Goal: Navigation & Orientation: Find specific page/section

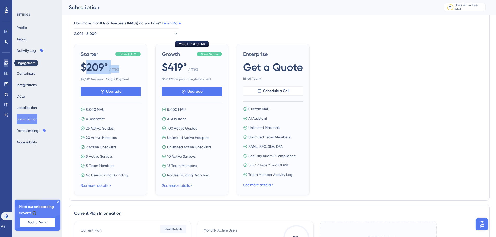
click at [4, 62] on icon at bounding box center [6, 63] width 4 height 4
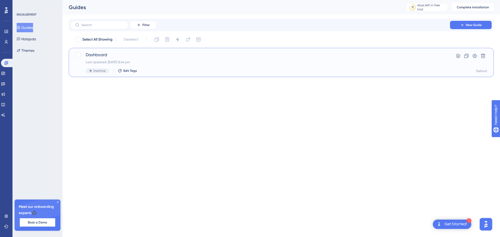
click at [144, 54] on span "Dashboard" at bounding box center [261, 55] width 350 height 6
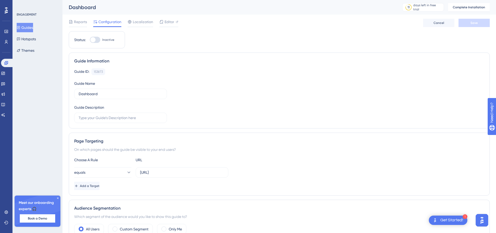
click at [144, 54] on div "Guide Information Guide ID: 153873 Copy Guide Name Dashboard Guide Description" at bounding box center [279, 91] width 421 height 76
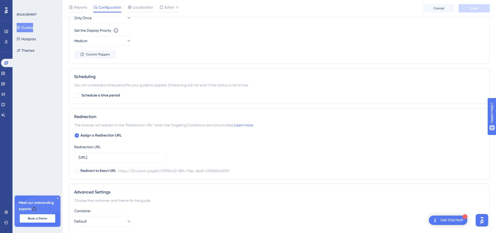
scroll to position [322, 0]
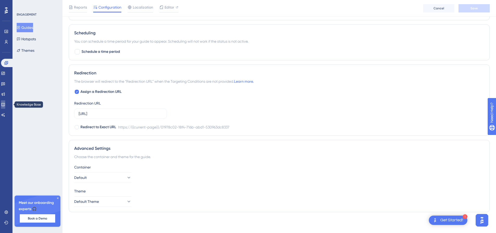
click at [5, 104] on link at bounding box center [3, 105] width 4 height 8
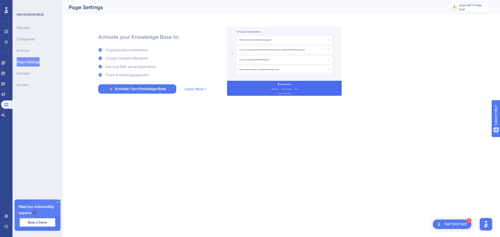
click at [271, 43] on img at bounding box center [284, 61] width 115 height 69
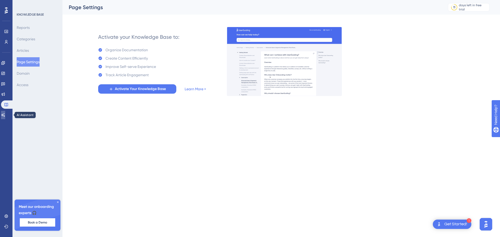
click at [5, 116] on icon at bounding box center [3, 115] width 4 height 4
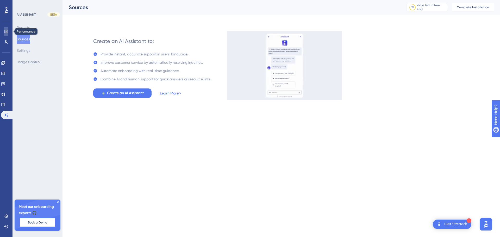
click at [7, 29] on link at bounding box center [6, 31] width 4 height 8
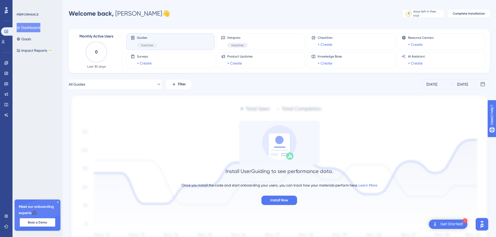
click at [7, 38] on div "Performance Users" at bounding box center [6, 36] width 10 height 19
click at [5, 42] on icon at bounding box center [3, 42] width 4 height 4
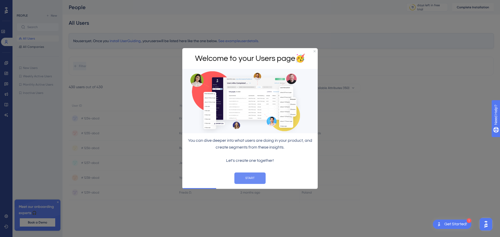
click at [259, 183] on button "START" at bounding box center [250, 177] width 31 height 11
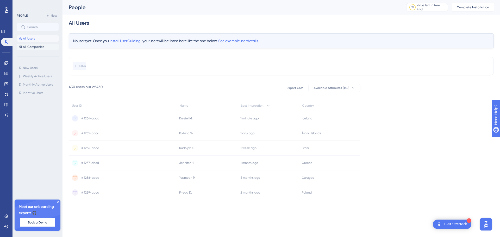
click at [35, 47] on span "All Companies" at bounding box center [33, 47] width 21 height 4
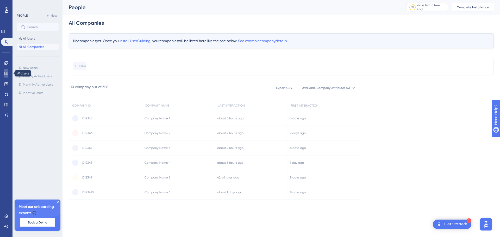
click at [8, 75] on icon at bounding box center [5, 73] width 3 height 3
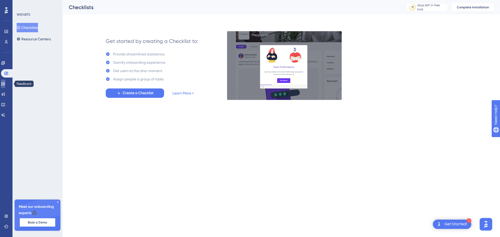
click at [5, 82] on icon at bounding box center [3, 84] width 4 height 4
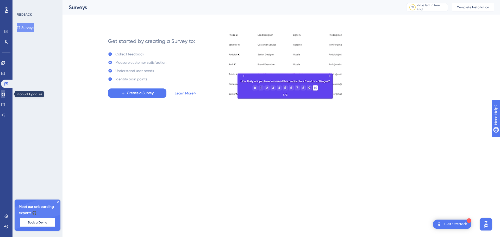
click at [5, 94] on icon at bounding box center [3, 94] width 4 height 4
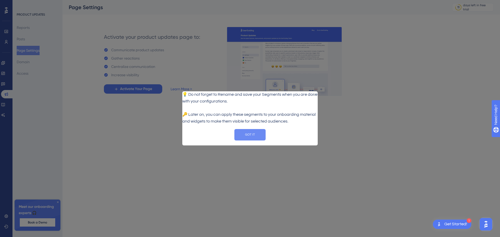
click at [251, 141] on button "GOT IT" at bounding box center [250, 134] width 31 height 11
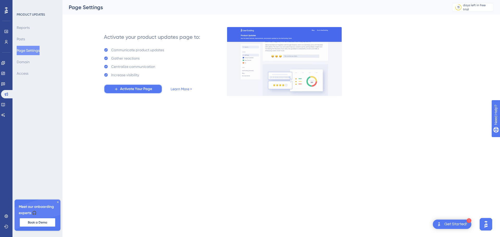
click at [150, 91] on span "Activate Your Page" at bounding box center [136, 89] width 32 height 6
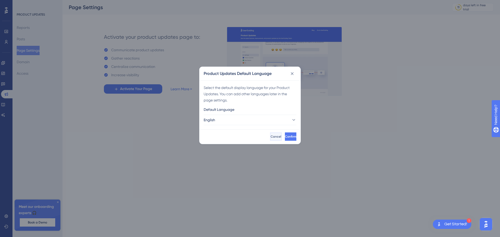
click at [270, 134] on button "Cancel" at bounding box center [276, 137] width 12 height 8
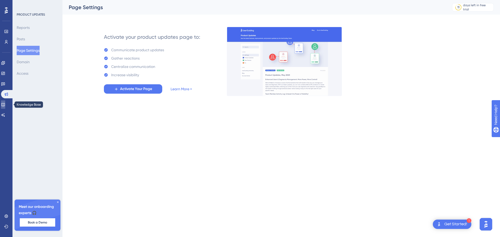
click at [5, 102] on link at bounding box center [3, 105] width 4 height 8
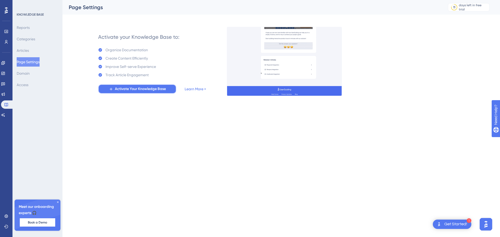
click at [131, 91] on span "Activate Your Knowledge Base" at bounding box center [140, 89] width 51 height 6
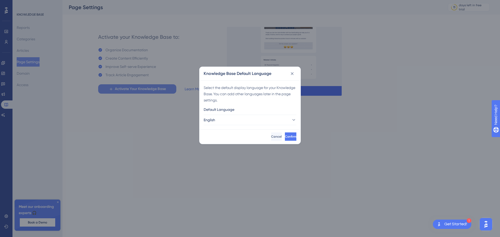
click at [131, 91] on div "Knowledge Base Default Language Select the default display language for your Kn…" at bounding box center [250, 118] width 500 height 237
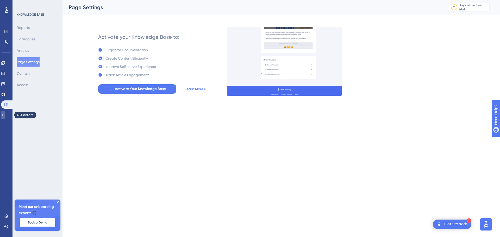
click at [5, 114] on link at bounding box center [3, 115] width 4 height 8
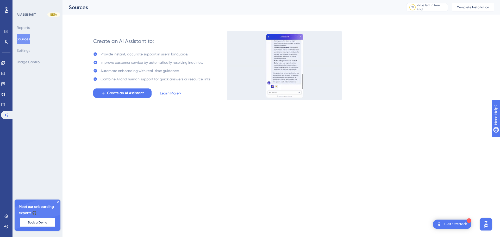
click at [7, 8] on icon at bounding box center [6, 10] width 3 height 6
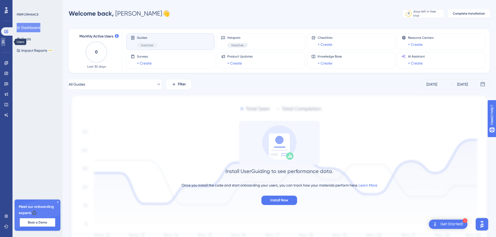
click at [5, 40] on icon at bounding box center [3, 42] width 4 height 4
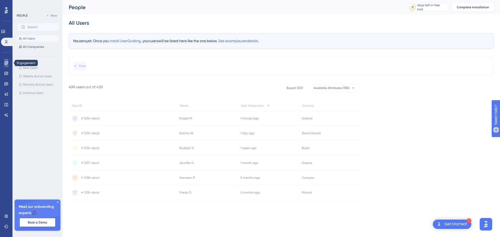
click at [7, 65] on link at bounding box center [6, 63] width 4 height 8
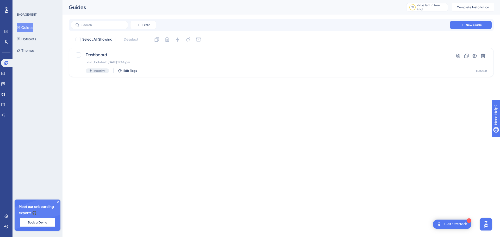
click at [6, 8] on icon at bounding box center [6, 10] width 3 height 6
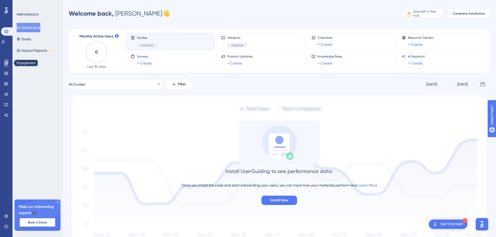
click at [7, 61] on icon at bounding box center [6, 63] width 4 height 4
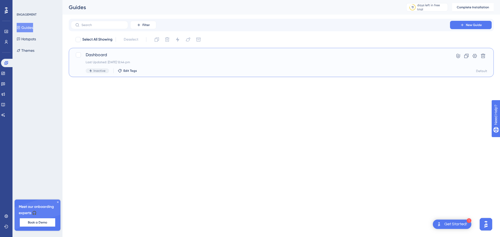
click at [101, 55] on span "Dashboard" at bounding box center [261, 55] width 350 height 6
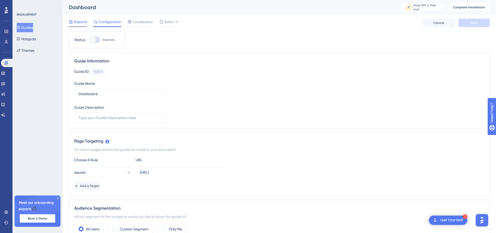
click at [85, 24] on span "Reports" at bounding box center [80, 22] width 13 height 6
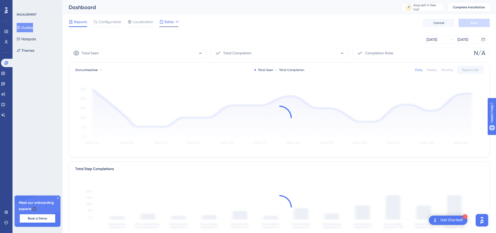
click at [162, 22] on icon at bounding box center [161, 21] width 3 height 3
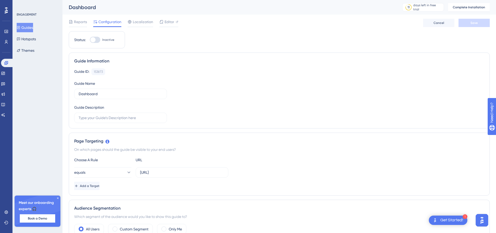
click at [58, 198] on icon at bounding box center [58, 199] width 2 height 2
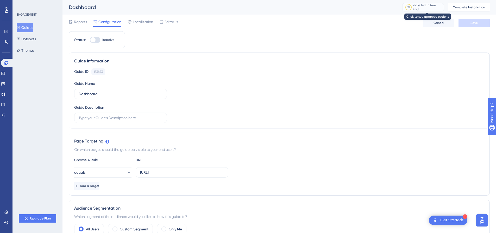
click at [435, 8] on div "days left in free trial" at bounding box center [428, 7] width 29 height 8
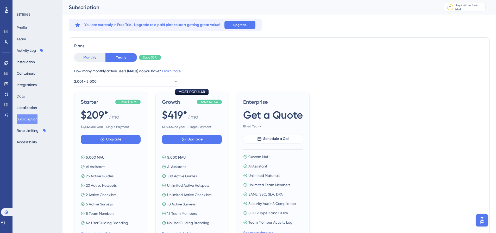
click at [95, 59] on button "Monthly" at bounding box center [89, 57] width 31 height 8
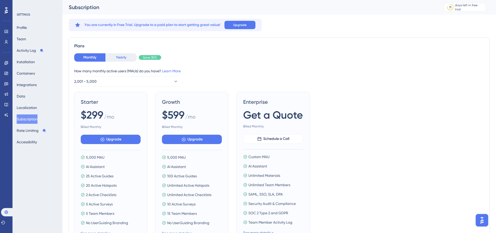
click at [120, 56] on button "Yearly" at bounding box center [121, 57] width 31 height 8
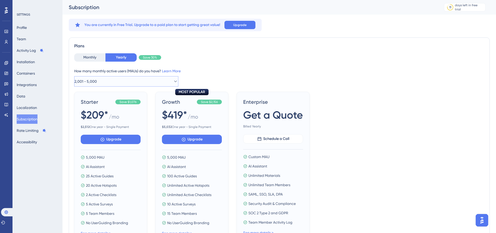
click at [126, 85] on button "2,001 - 5,000" at bounding box center [126, 81] width 104 height 10
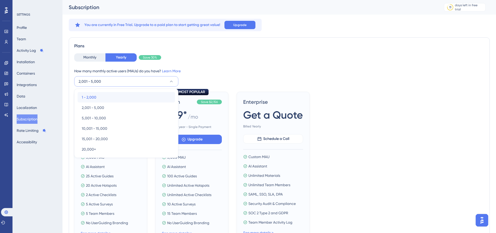
click at [111, 99] on div "1 - 2,000 1 - 2,000" at bounding box center [126, 97] width 89 height 10
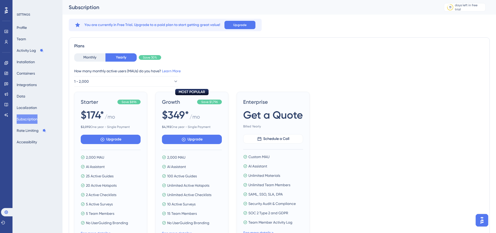
click at [206, 76] on div "How many monthly active users (MAUs) do you have? Learn More 1 - 2,000" at bounding box center [279, 77] width 410 height 19
click at [8, 64] on link at bounding box center [6, 63] width 4 height 8
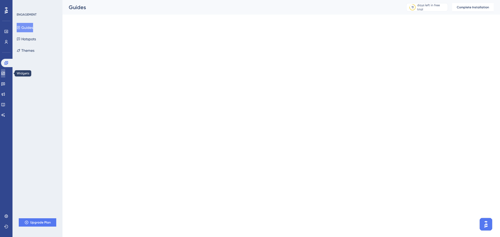
click at [5, 74] on icon at bounding box center [3, 73] width 4 height 4
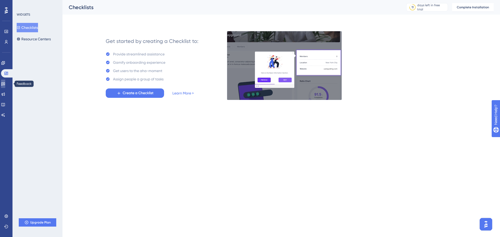
click at [5, 83] on icon at bounding box center [3, 84] width 4 height 4
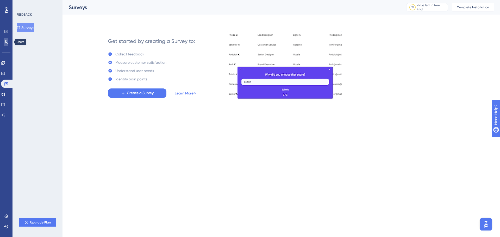
click at [8, 45] on link at bounding box center [6, 42] width 4 height 8
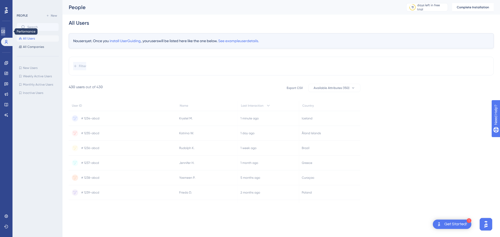
click at [4, 32] on icon at bounding box center [3, 31] width 4 height 4
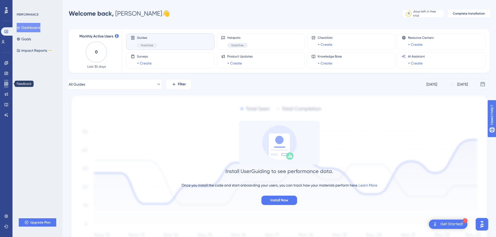
click at [7, 84] on icon at bounding box center [6, 84] width 4 height 3
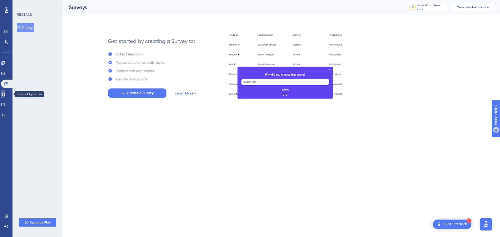
click at [5, 96] on icon at bounding box center [3, 94] width 4 height 4
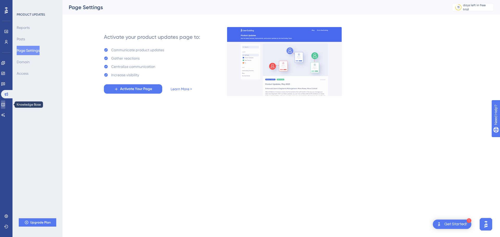
click at [5, 102] on link at bounding box center [3, 105] width 4 height 8
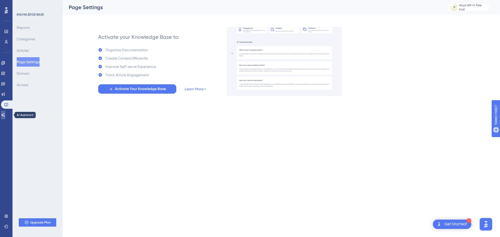
click at [5, 111] on link at bounding box center [3, 115] width 4 height 8
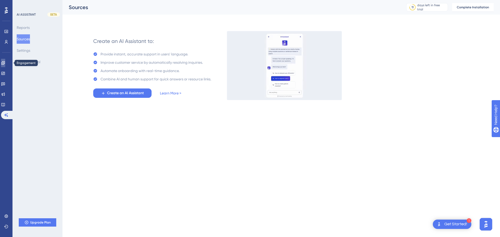
click at [5, 62] on icon at bounding box center [2, 62] width 3 height 3
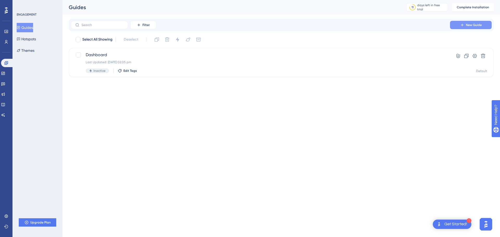
click at [468, 22] on button "New Guide" at bounding box center [471, 25] width 42 height 8
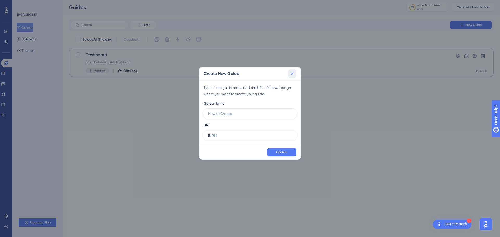
click at [293, 72] on icon at bounding box center [292, 73] width 5 height 5
